Goal: Information Seeking & Learning: Learn about a topic

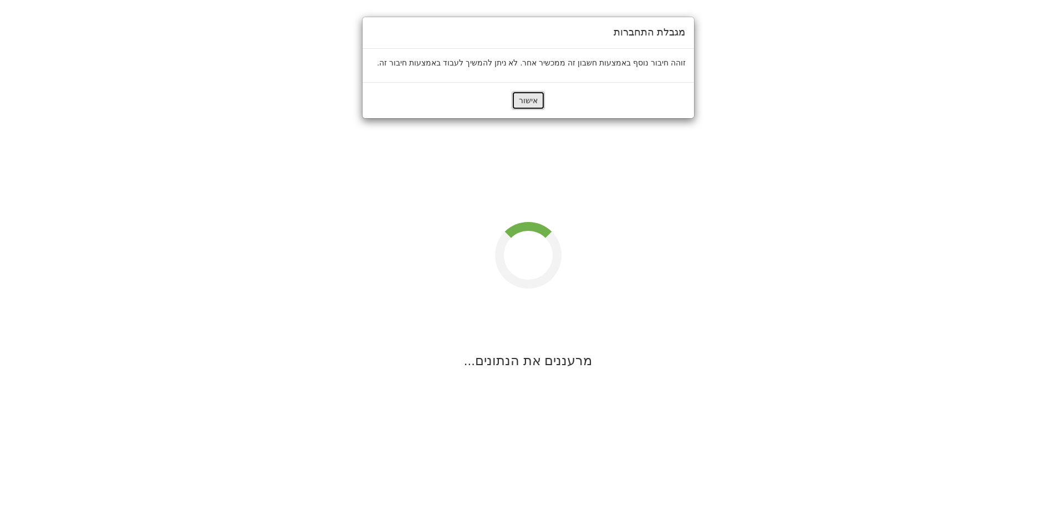
click at [535, 98] on button "אישור" at bounding box center [528, 100] width 33 height 19
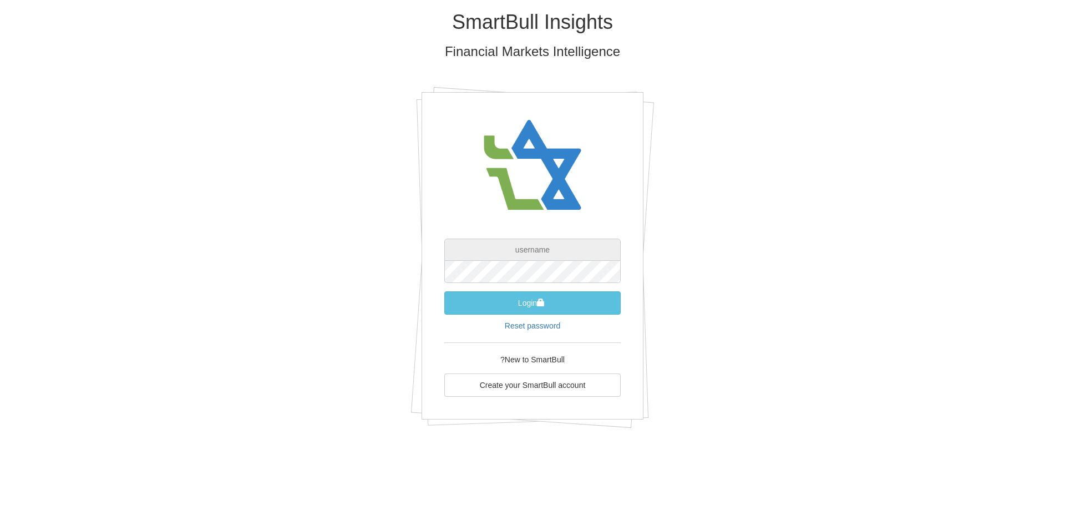
type input "[EMAIL_ADDRESS][DOMAIN_NAME]"
click at [560, 307] on button "Login" at bounding box center [532, 302] width 176 height 23
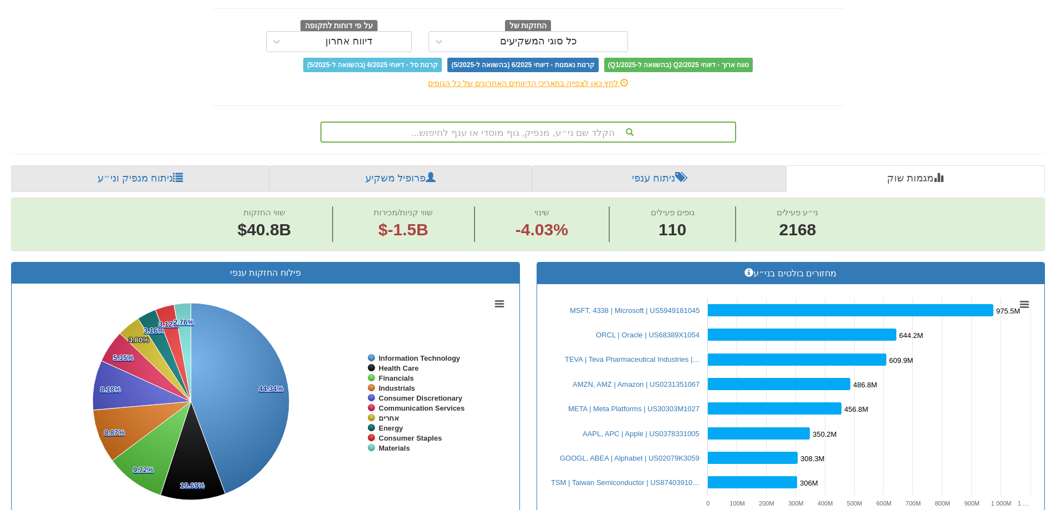
scroll to position [111, 0]
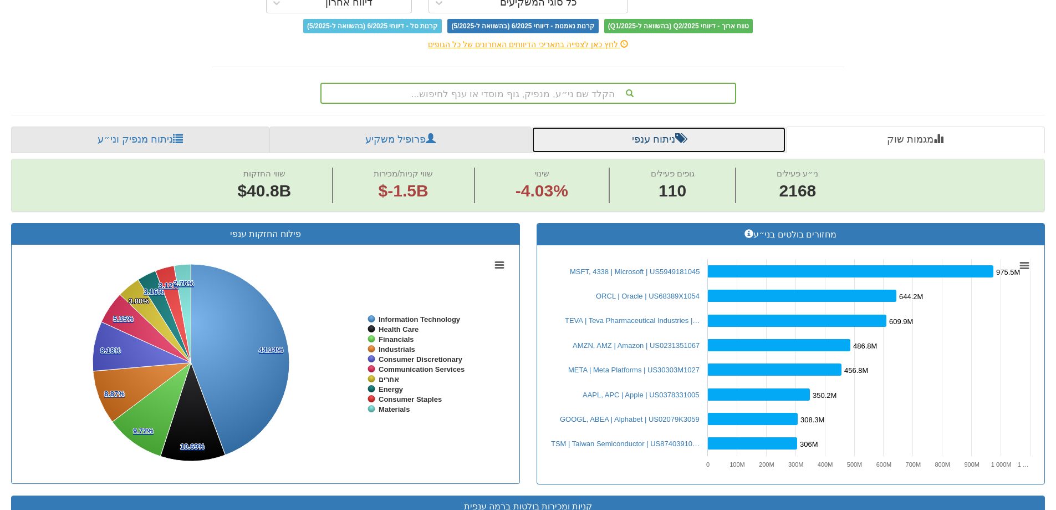
click at [694, 140] on link "ניתוח ענפי" at bounding box center [659, 139] width 255 height 27
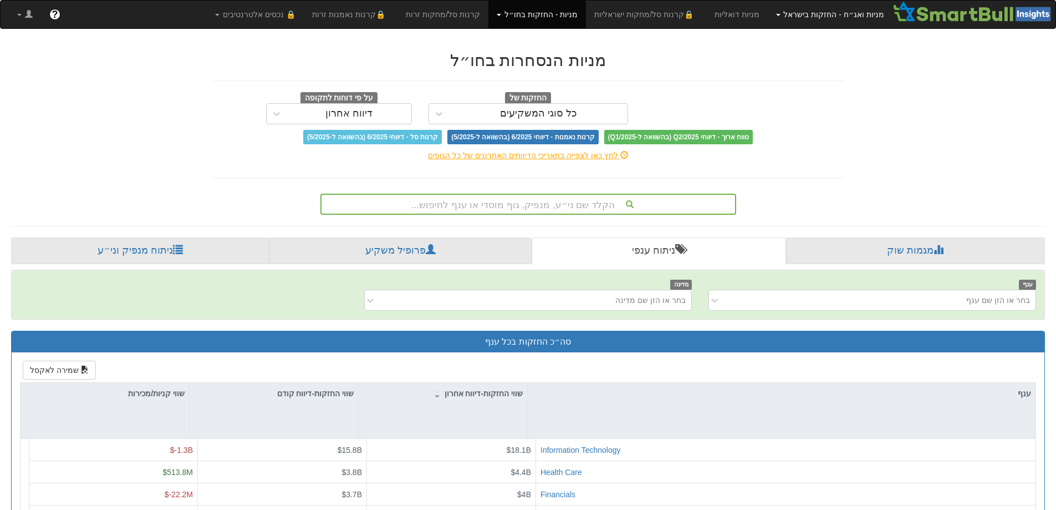
click at [817, 17] on link "מניות ואג״ח - החזקות בישראל" at bounding box center [830, 15] width 125 height 28
click at [866, 37] on link "מניות" at bounding box center [849, 39] width 88 height 14
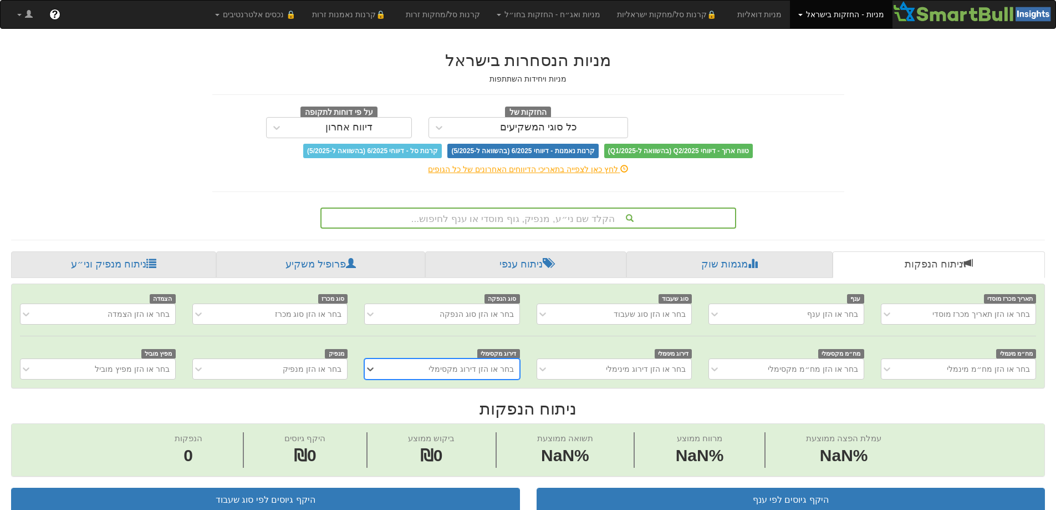
scroll to position [0, 8]
click at [858, 19] on link "מניות - החזקות בישראל" at bounding box center [841, 15] width 102 height 28
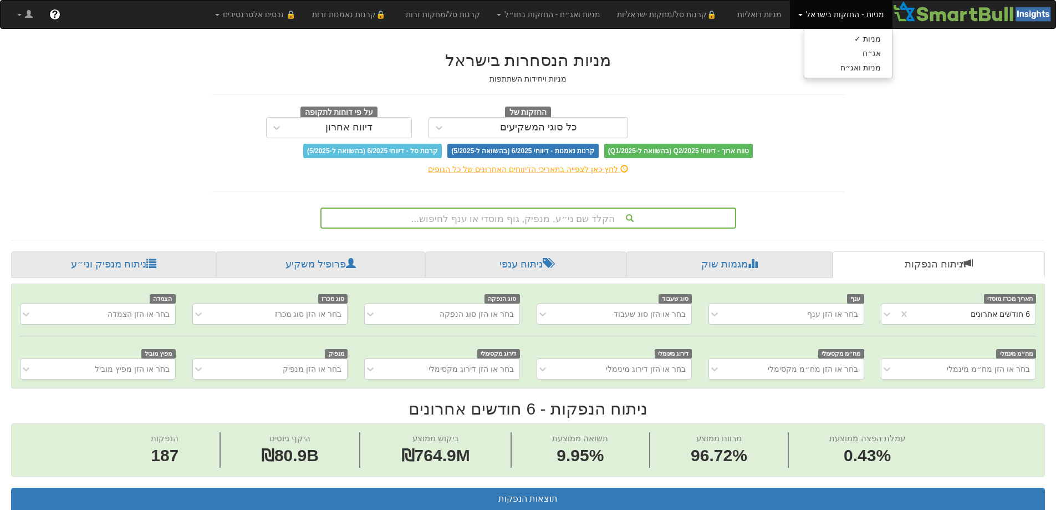
scroll to position [0, 2021]
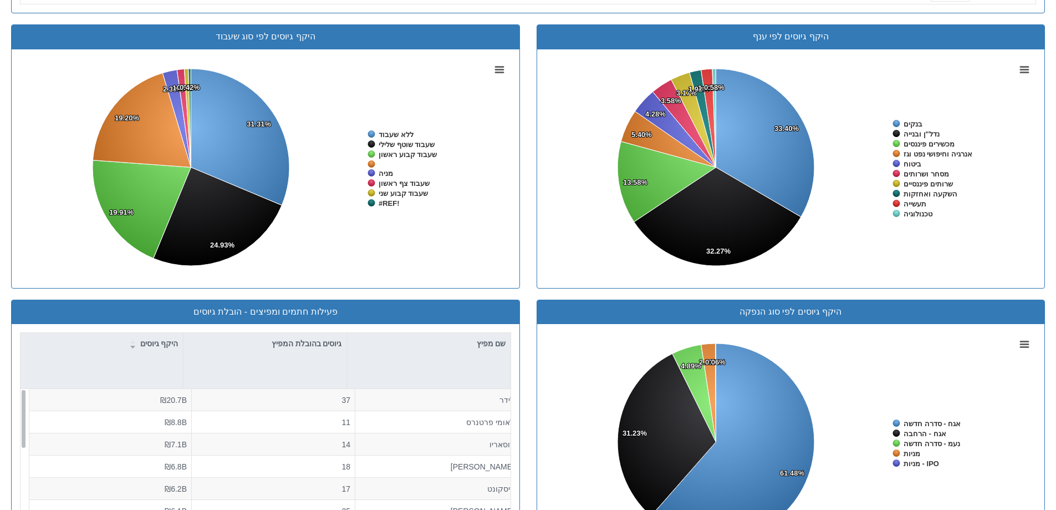
scroll to position [943, 0]
